Goal: Transaction & Acquisition: Download file/media

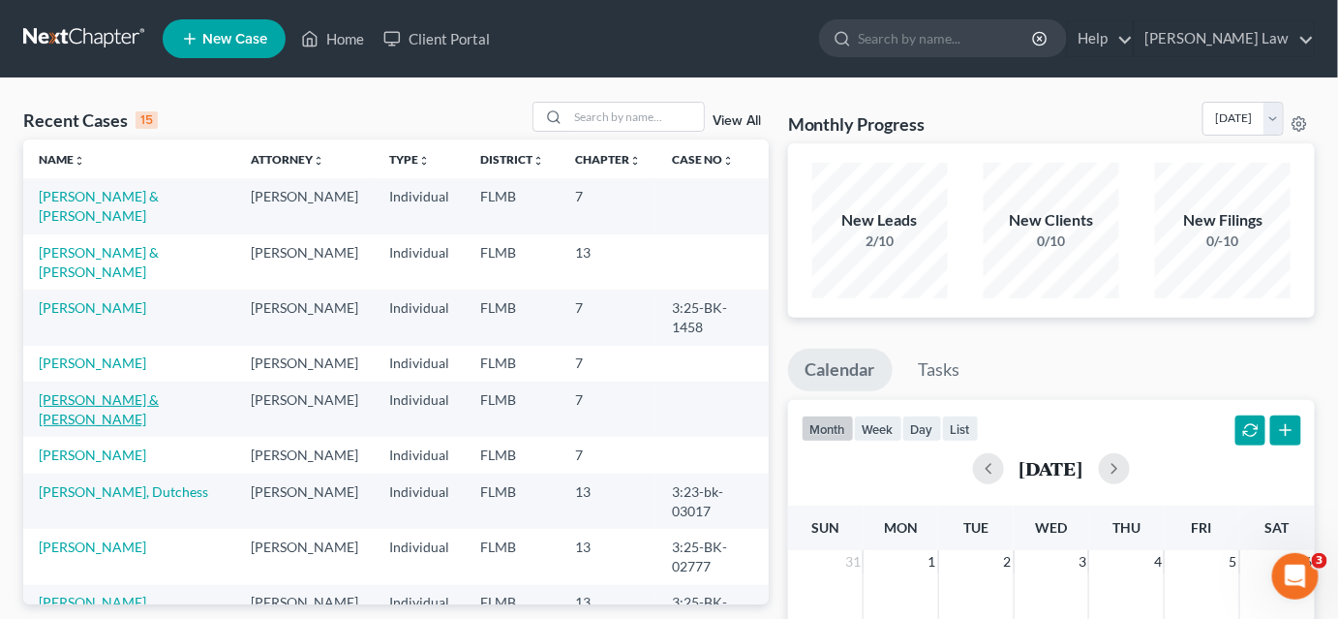
click at [103, 417] on link "[PERSON_NAME] & [PERSON_NAME]" at bounding box center [99, 409] width 120 height 36
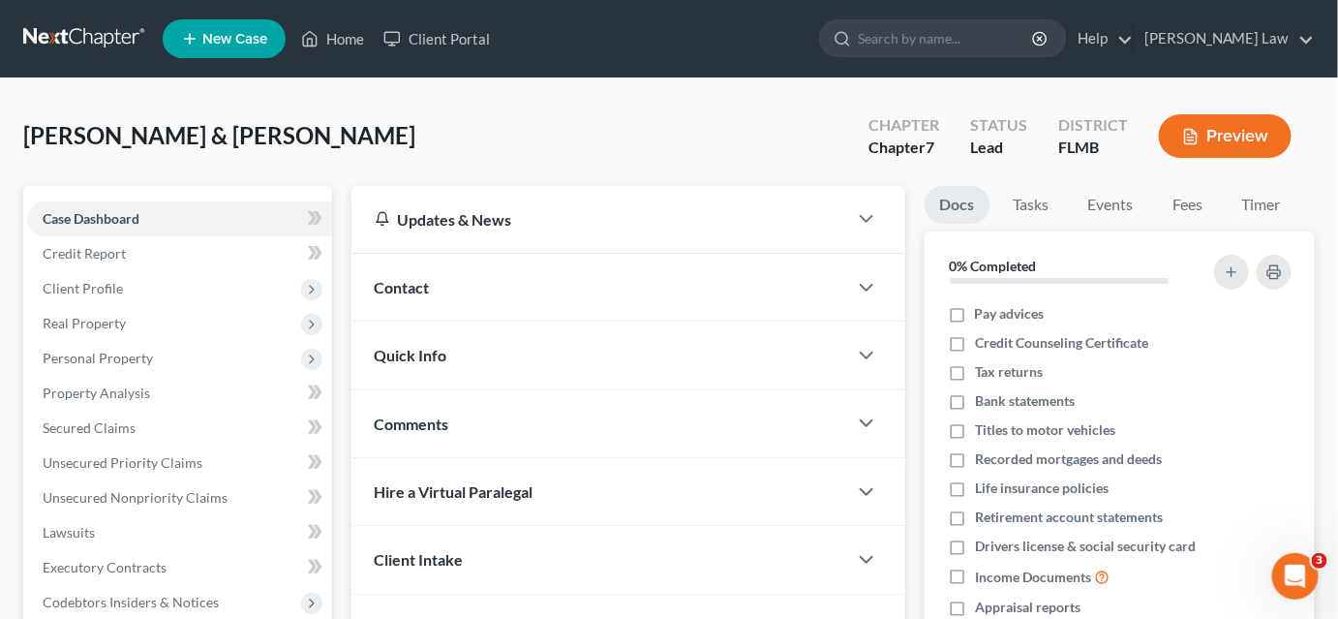
scroll to position [409, 0]
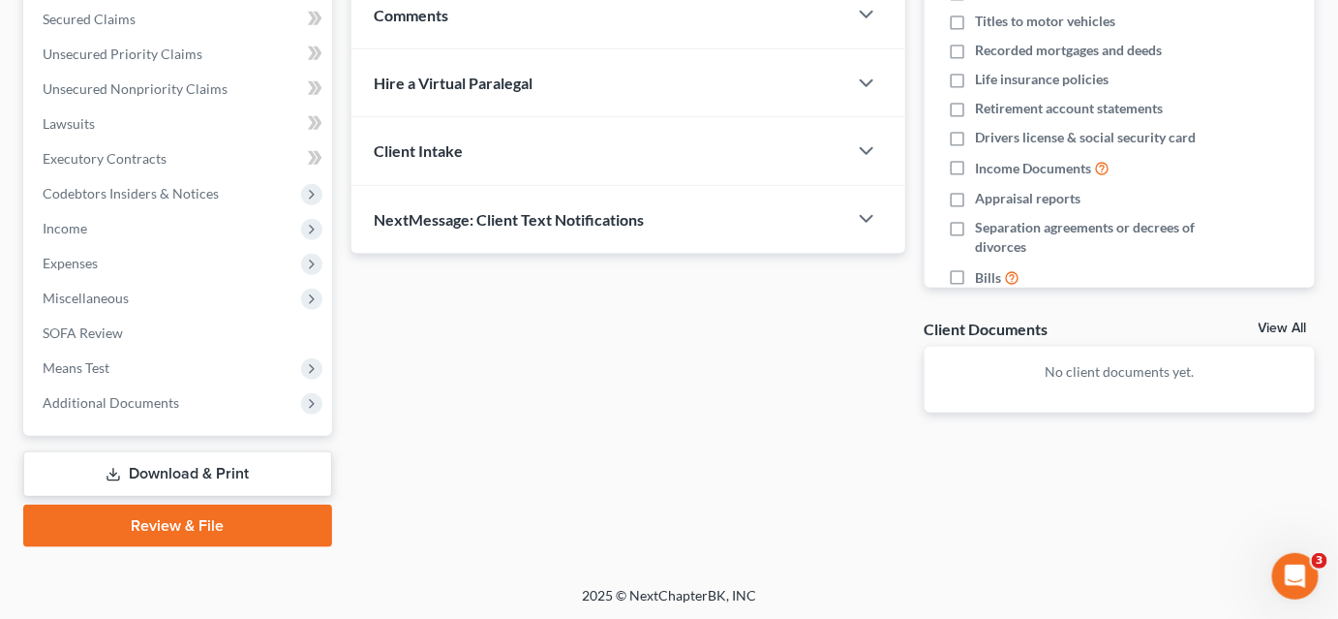
click at [143, 476] on link "Download & Print" at bounding box center [177, 474] width 309 height 46
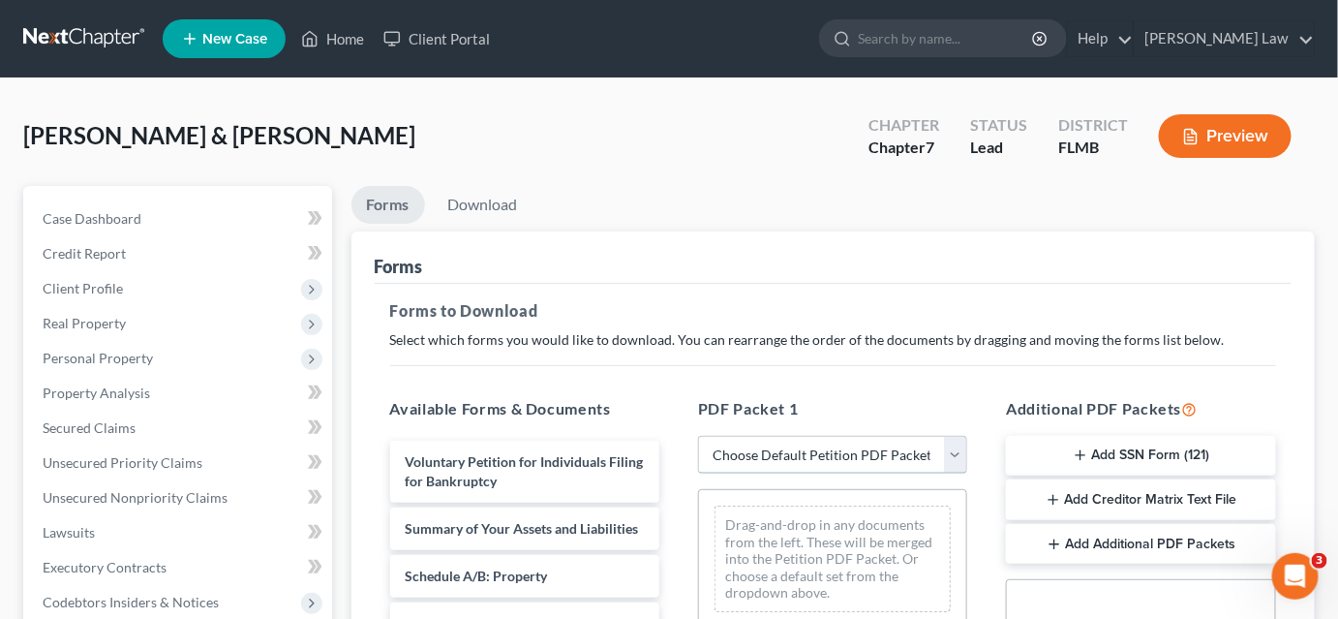
click at [725, 461] on select "Choose Default Petition PDF Packet Complete Bankruptcy Petition (all forms and …" at bounding box center [832, 455] width 269 height 39
click at [698, 436] on select "Choose Default Petition PDF Packet Complete Bankruptcy Petition (all forms and …" at bounding box center [832, 455] width 269 height 39
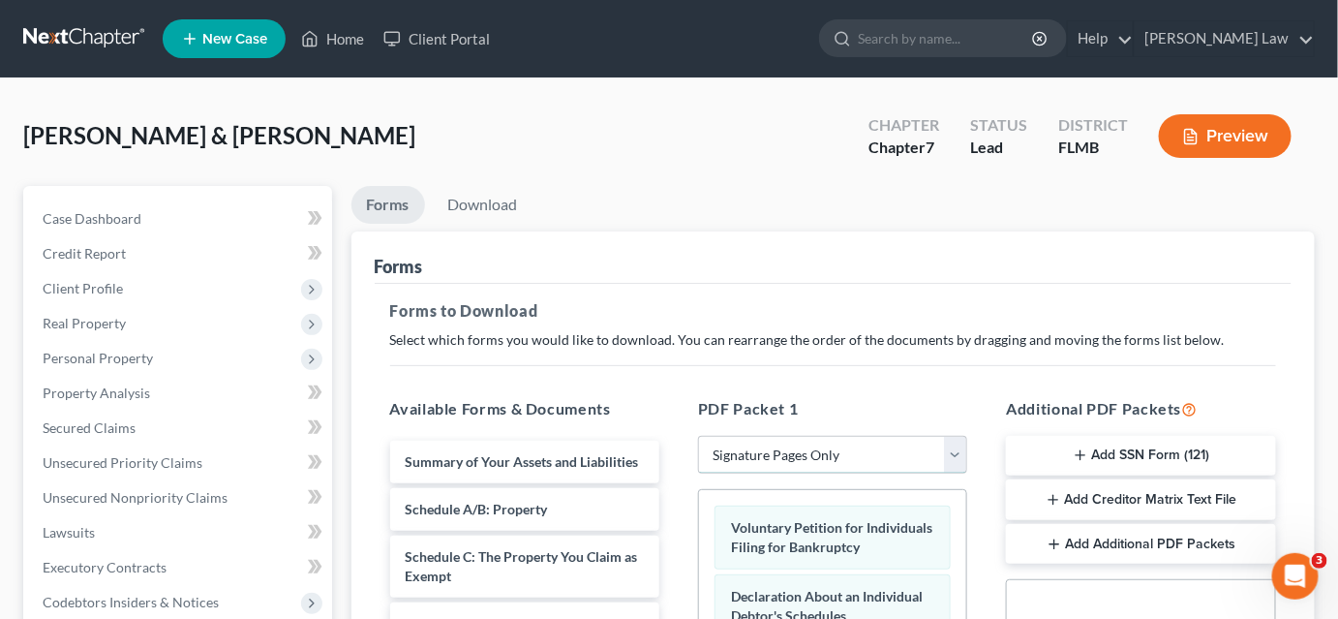
scroll to position [140, 0]
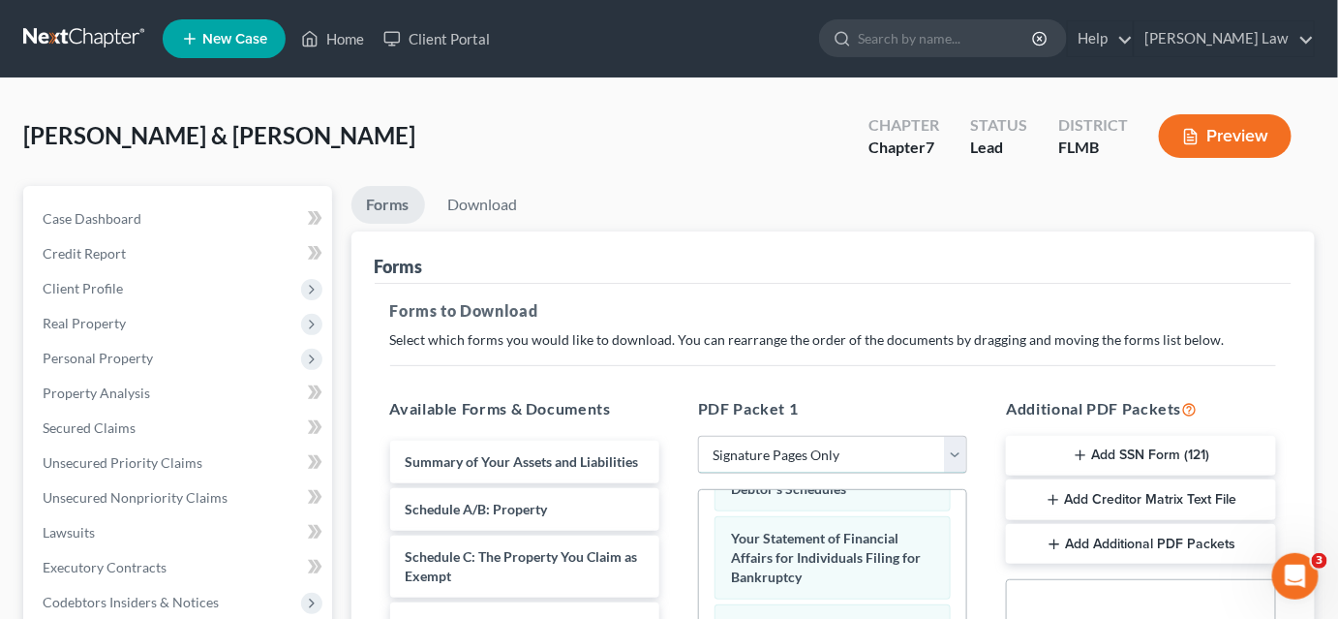
click at [790, 448] on select "Choose Default Petition PDF Packet Complete Bankruptcy Petition (all forms and …" at bounding box center [832, 455] width 269 height 39
select select "1"
click at [698, 436] on select "Choose Default Petition PDF Packet Complete Bankruptcy Petition (all forms and …" at bounding box center [832, 455] width 269 height 39
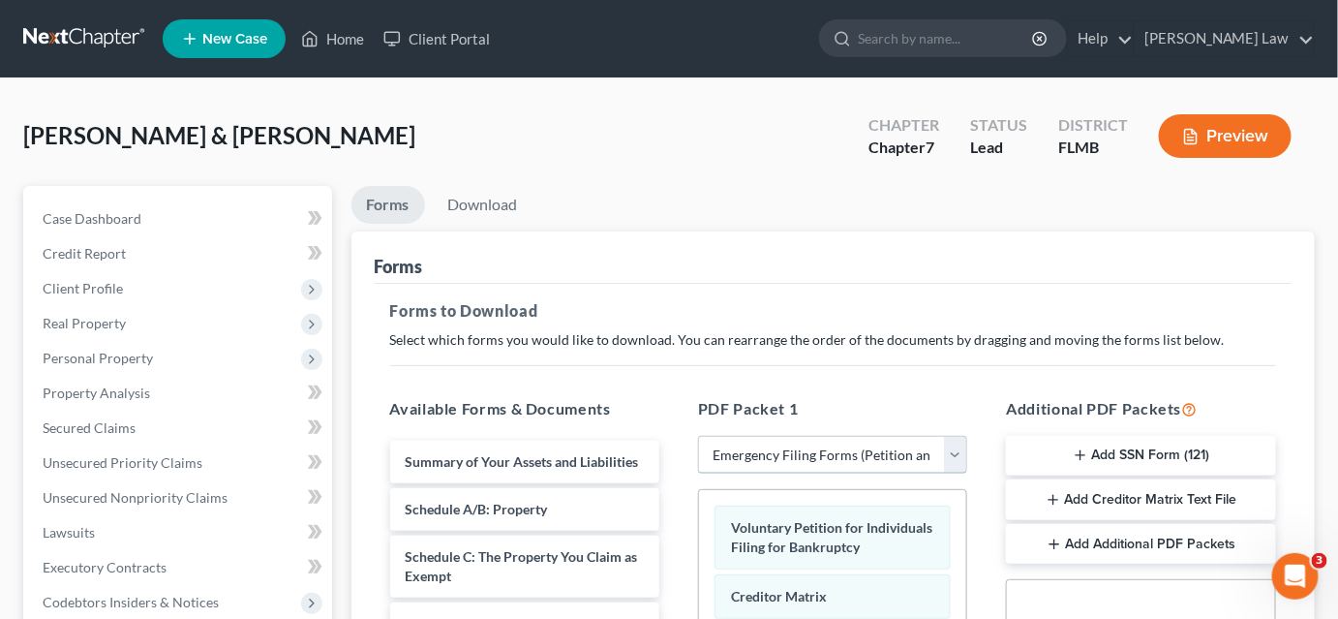
scroll to position [263, 0]
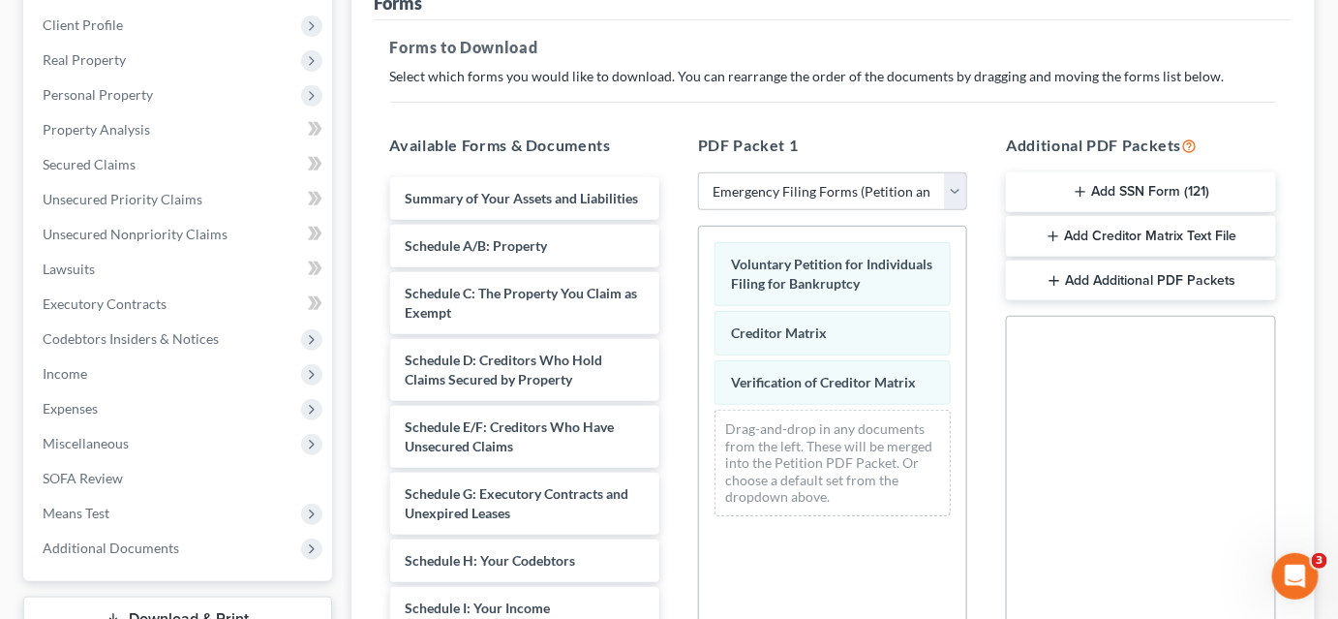
click at [1086, 191] on icon "button" at bounding box center [1080, 191] width 15 height 15
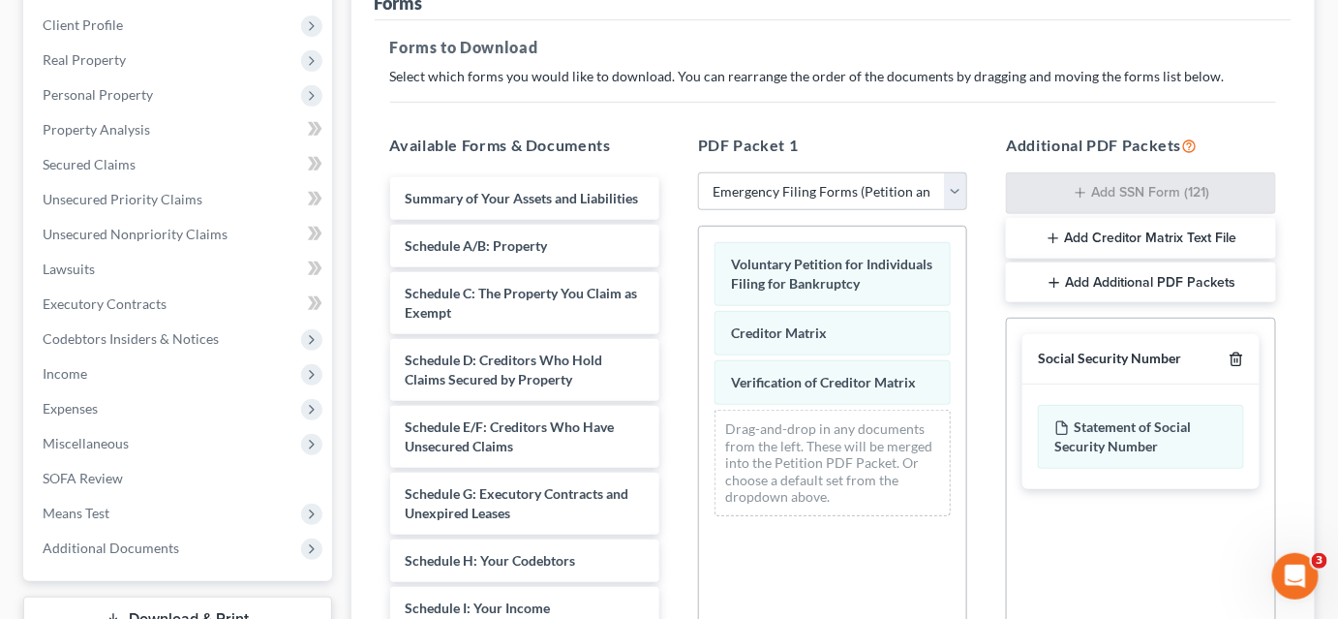
click at [1233, 353] on icon "button" at bounding box center [1236, 359] width 9 height 13
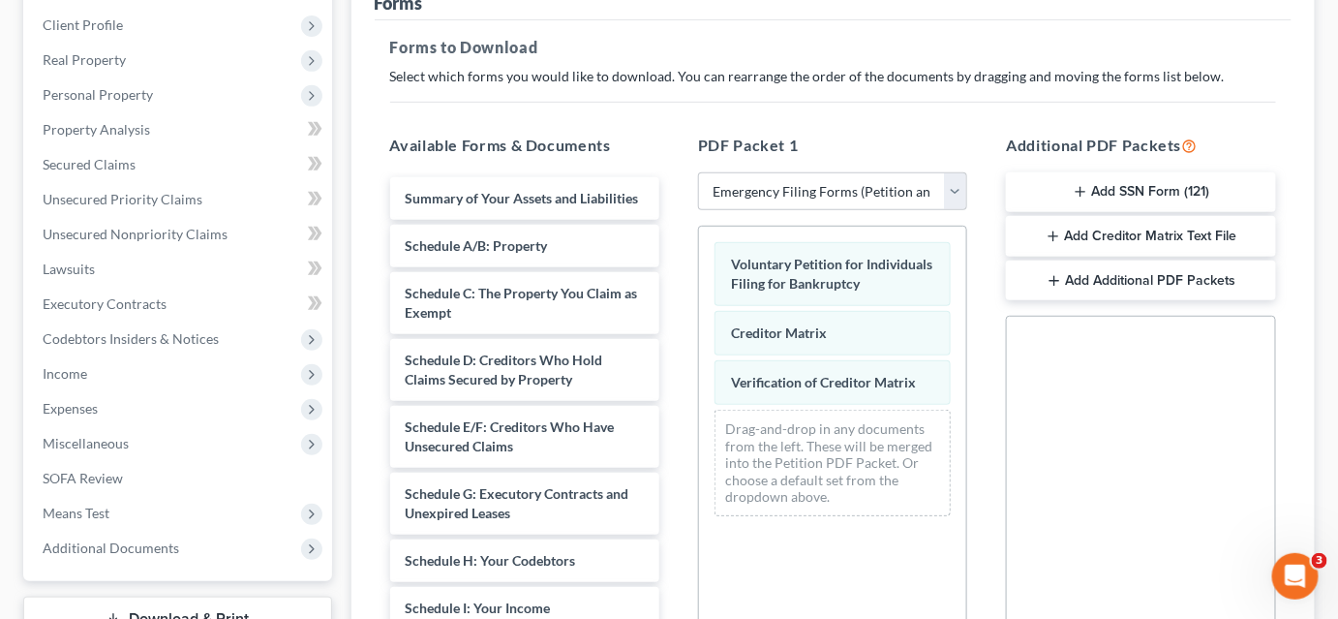
scroll to position [528, 0]
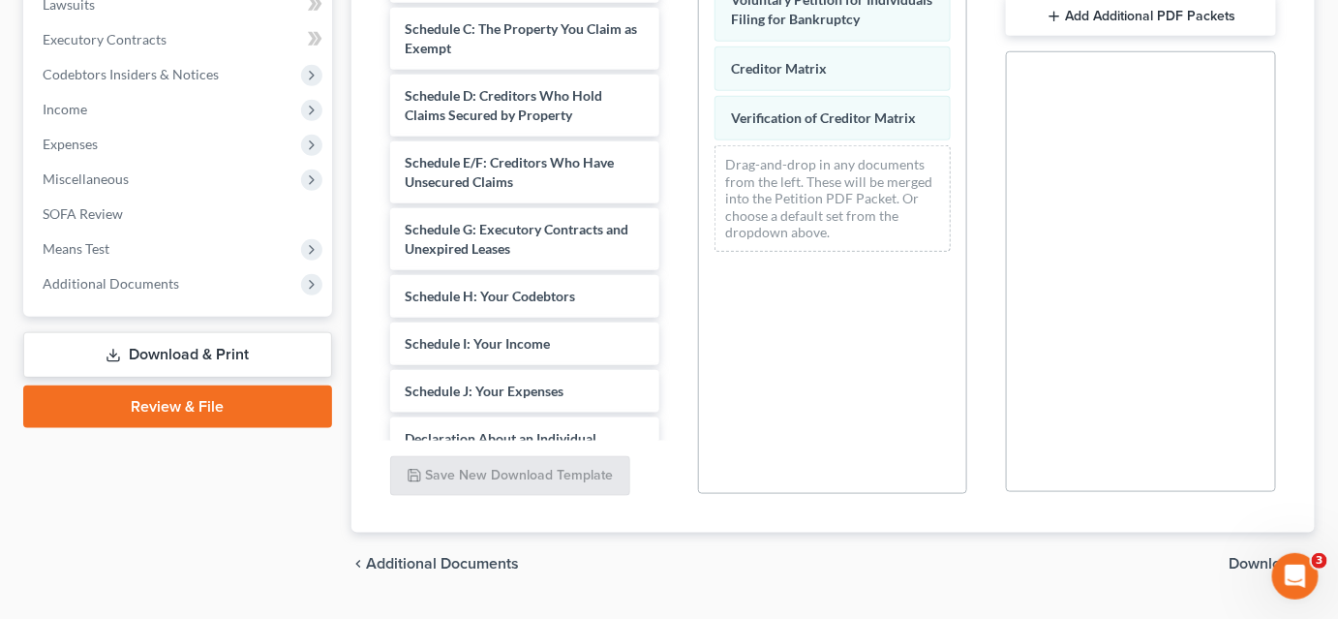
click at [1237, 562] on span "Download" at bounding box center [1265, 563] width 70 height 15
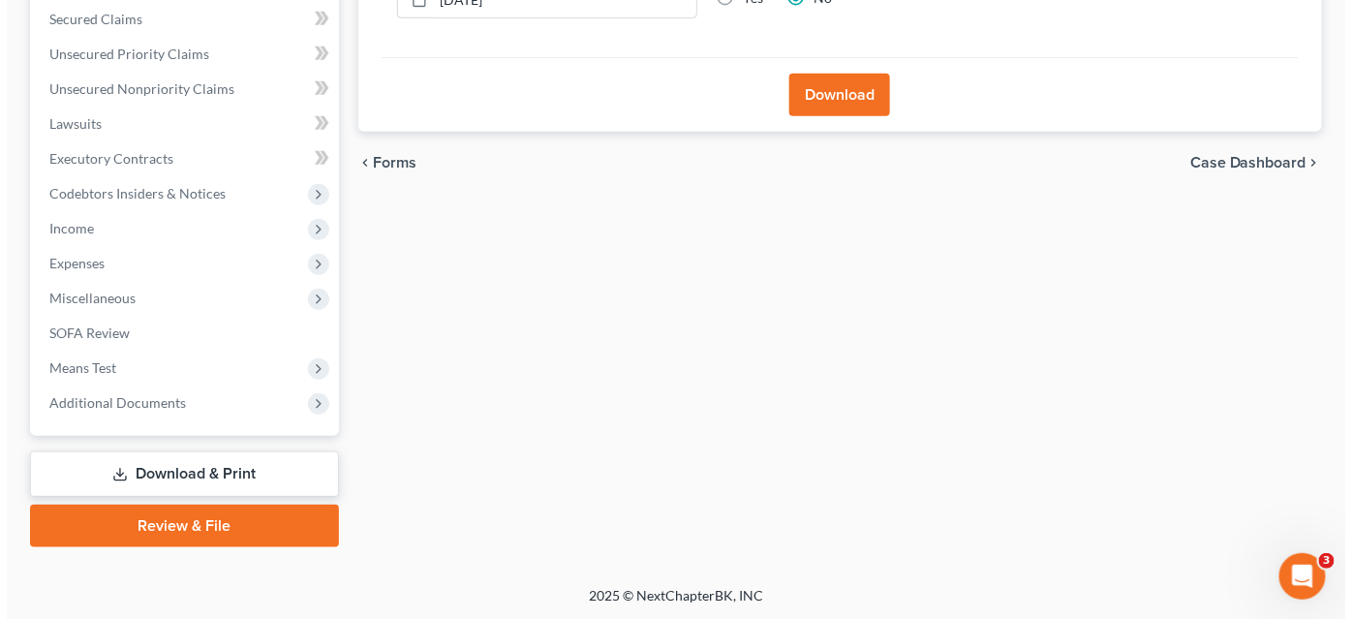
scroll to position [144, 0]
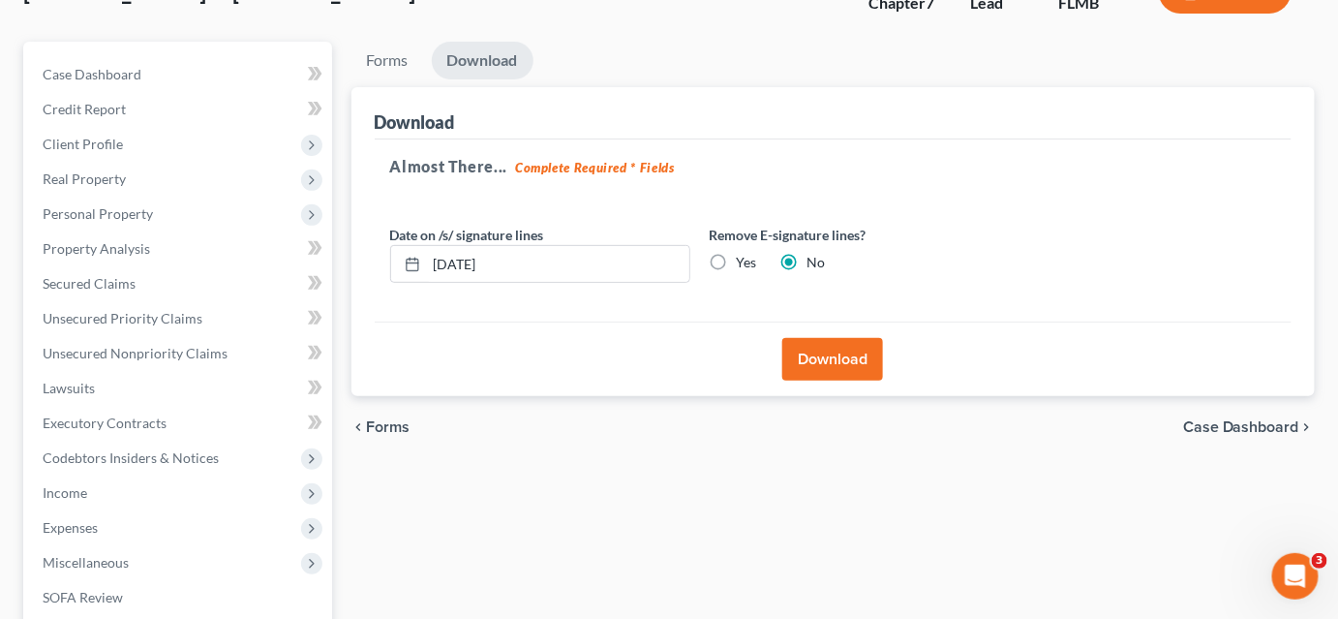
click at [801, 352] on button "Download" at bounding box center [832, 359] width 101 height 43
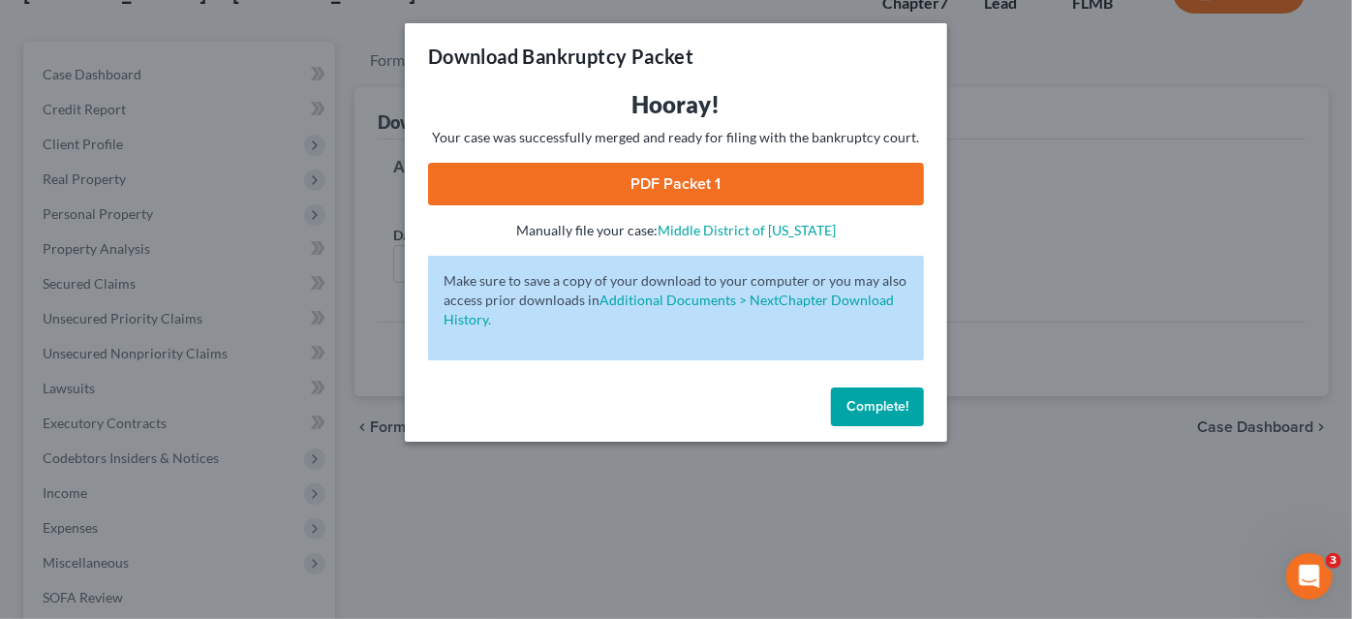
click at [664, 196] on link "PDF Packet 1" at bounding box center [676, 184] width 496 height 43
